Goal: Find specific page/section: Find specific page/section

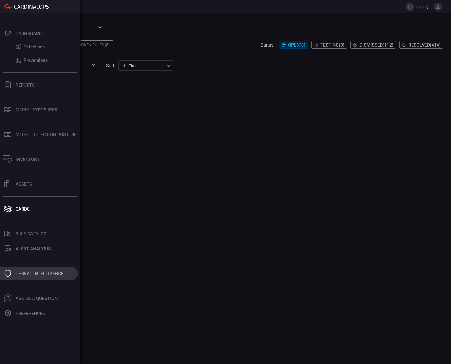
click at [48, 271] on div "Threat Intelligence" at bounding box center [40, 273] width 48 height 5
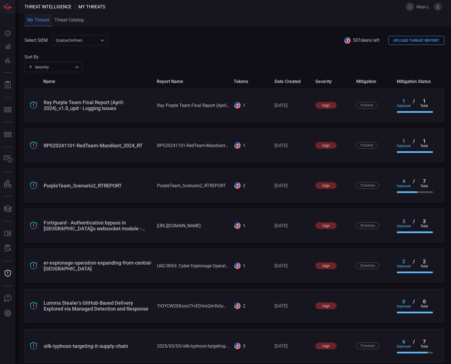
click at [266, 59] on div "Sort By Severity severity ​" at bounding box center [234, 63] width 420 height 18
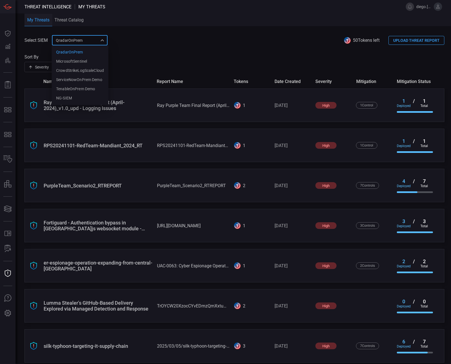
click at [90, 45] on div "QradarOnPrem 5aadb41e-e732-4a7a-884f-5c29e918b1b8 QradarOnPrem MicrosoftSentine…" at bounding box center [80, 40] width 56 height 10
click at [133, 57] on div at bounding box center [225, 182] width 451 height 364
click at [103, 40] on div "QradarOnPrem 5aadb41e-e732-4a7a-884f-5c29e918b1b8 QradarOnPrem MicrosoftSentine…" at bounding box center [80, 40] width 56 height 10
click at [79, 94] on li "NG-SIEM" at bounding box center [80, 97] width 57 height 9
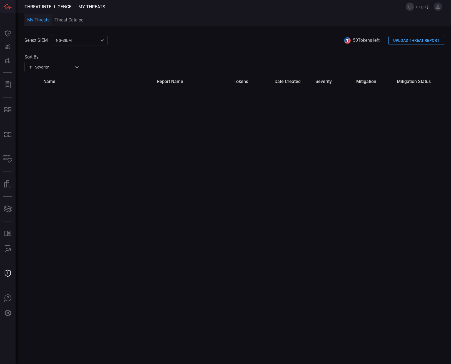
click at [97, 39] on div "NG-SIEM 5cf3354c-b0c8-4d47-b0cb-fd1e7ce3c487 ​" at bounding box center [80, 40] width 56 height 10
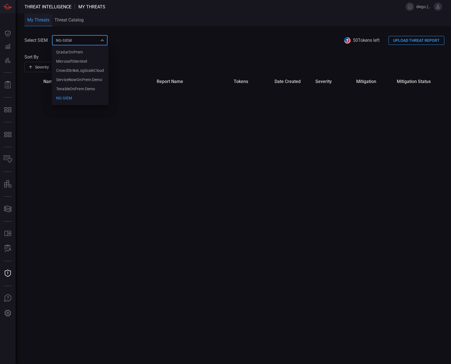
click at [155, 51] on div at bounding box center [225, 182] width 451 height 364
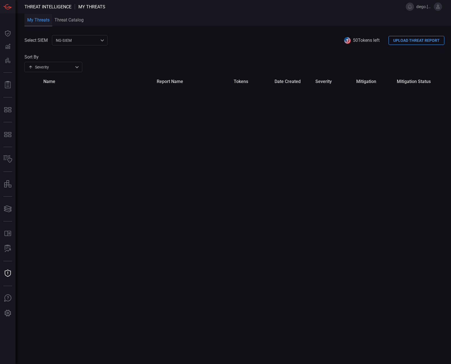
click at [331, 35] on div "Select SIEM NG-SIEM 5cf3354c-b0c8-4d47-b0cb-fd1e7ce3c487 ​ 50 Tokens left UPLOA…" at bounding box center [234, 40] width 420 height 10
click at [101, 282] on div "Select SIEM NG-SIEM 5cf3354c-b0c8-4d47-b0cb-fd1e7ce3c487 ​ 50 Tokens left UPLOA…" at bounding box center [237, 199] width 427 height 329
click at [76, 39] on div "NG-SIEM 5cf3354c-b0c8-4d47-b0cb-fd1e7ce3c487 ​" at bounding box center [80, 40] width 56 height 10
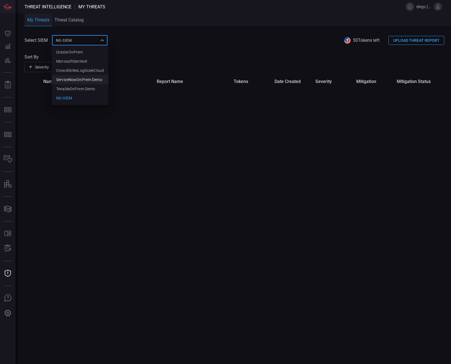
click at [71, 83] on li "ServiceNowOnPrem Demo" at bounding box center [80, 79] width 57 height 9
click at [77, 41] on div "ServiceNowOnPrem Demo 65ff82f7-afd6-402d-af90-2d63154004d3 QradarOnPrem Microso…" at bounding box center [81, 40] width 59 height 10
click at [74, 100] on li "NG-SIEM" at bounding box center [82, 97] width 60 height 9
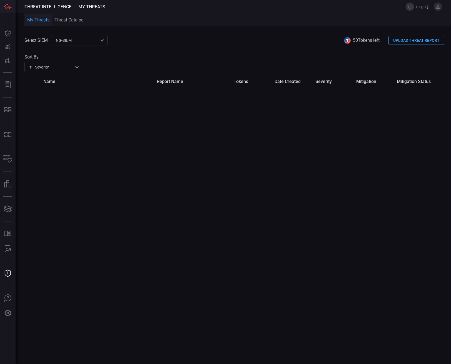
click at [105, 292] on div "Select SIEM NG-SIEM 5cf3354c-b0c8-4d47-b0cb-fd1e7ce3c487 ​ 50 Tokens left UPLOA…" at bounding box center [237, 199] width 427 height 329
click at [77, 179] on div "Select SIEM NG-SIEM 5cf3354c-b0c8-4d47-b0cb-fd1e7ce3c487 ​ 50 Tokens left UPLOA…" at bounding box center [237, 199] width 427 height 329
click at [132, 204] on div "Select SIEM NG-SIEM 5cf3354c-b0c8-4d47-b0cb-fd1e7ce3c487 ​ 50 Tokens left UPLOA…" at bounding box center [237, 199] width 427 height 329
click at [40, 176] on div "Select SIEM NG-SIEM 5cf3354c-b0c8-4d47-b0cb-fd1e7ce3c487 ​ 50 Tokens left UPLOA…" at bounding box center [237, 199] width 427 height 329
click at [76, 196] on div "Select SIEM NG-SIEM 5cf3354c-b0c8-4d47-b0cb-fd1e7ce3c487 ​ 50 Tokens left UPLOA…" at bounding box center [237, 199] width 427 height 329
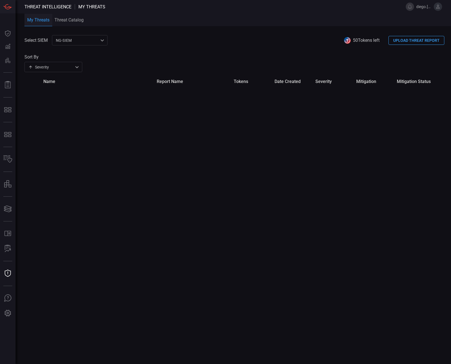
click at [113, 265] on div "Select SIEM NG-SIEM 5cf3354c-b0c8-4d47-b0cb-fd1e7ce3c487 ​ 50 Tokens left UPLOA…" at bounding box center [237, 199] width 427 height 329
click at [121, 157] on div "Select SIEM NG-SIEM 5cf3354c-b0c8-4d47-b0cb-fd1e7ce3c487 ​ 50 Tokens left UPLOA…" at bounding box center [237, 199] width 427 height 329
